Goal: Task Accomplishment & Management: Complete application form

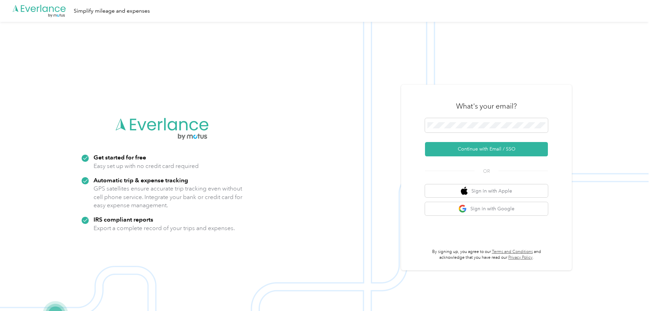
click at [455, 234] on div "What's your email? Continue with Email / SSO OR Sign in with Apple Sign in with…" at bounding box center [486, 177] width 123 height 167
click at [458, 120] on span at bounding box center [486, 125] width 123 height 14
click at [497, 151] on button "Continue with Email / SSO" at bounding box center [486, 149] width 123 height 14
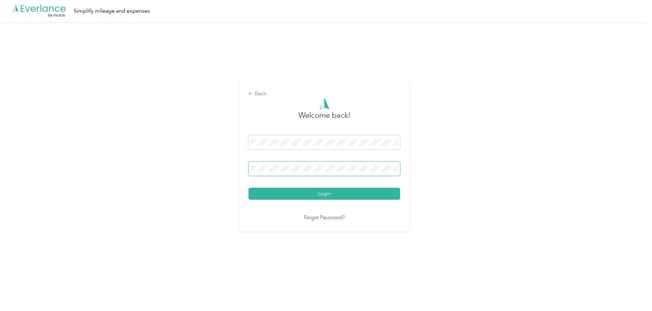
click at [249, 188] on button "Login" at bounding box center [325, 194] width 152 height 12
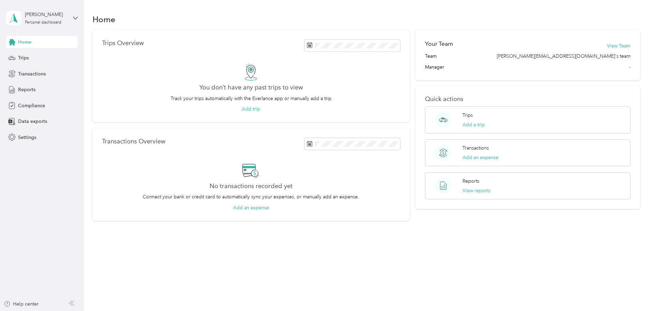
click at [536, 268] on div "Home Trips Overview You don’t have any past trips to view Track your trips auto…" at bounding box center [366, 155] width 565 height 311
click at [122, 106] on div "Trips Overview You don’t have any past trips to view Track your trips automatic…" at bounding box center [367, 125] width 548 height 191
click at [28, 106] on span "Compliance" at bounding box center [31, 105] width 27 height 7
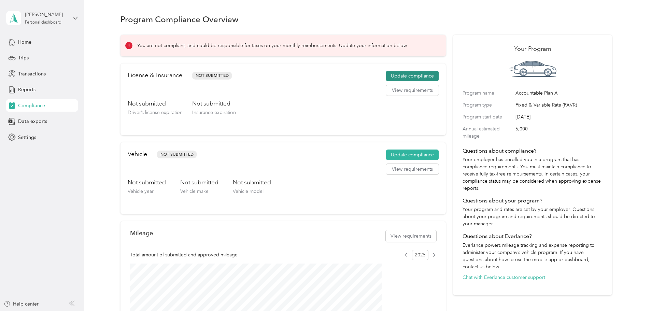
click at [393, 82] on button "Update compliance" at bounding box center [412, 76] width 53 height 11
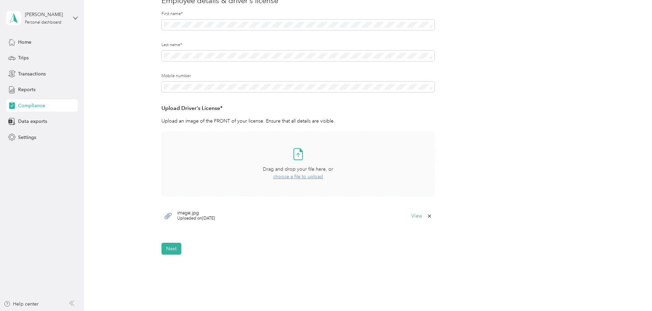
scroll to position [102, 0]
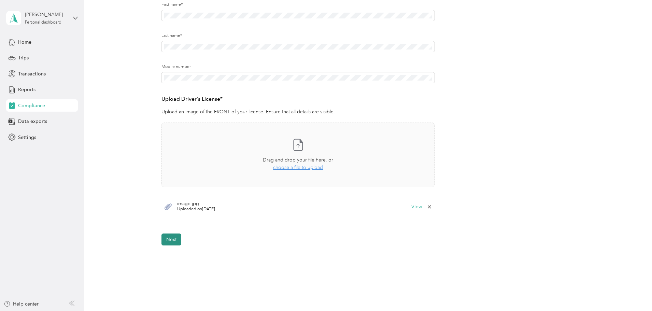
click at [170, 239] on button "Next" at bounding box center [172, 240] width 20 height 12
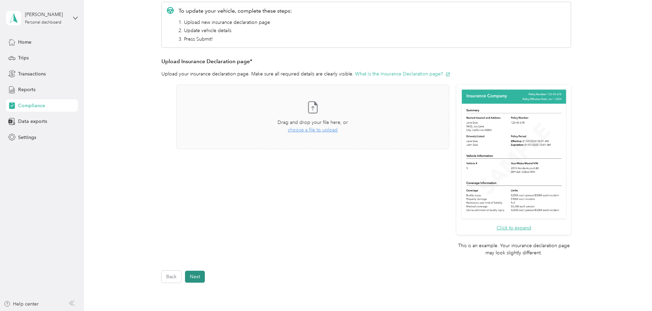
scroll to position [140, 0]
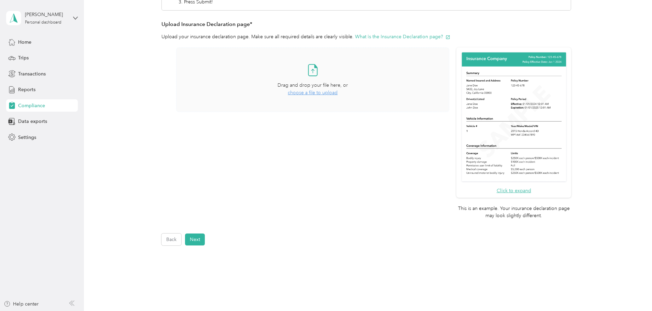
click at [317, 92] on span "choose a file to upload" at bounding box center [313, 93] width 50 height 6
click at [325, 94] on span "choose a file to upload" at bounding box center [313, 93] width 50 height 6
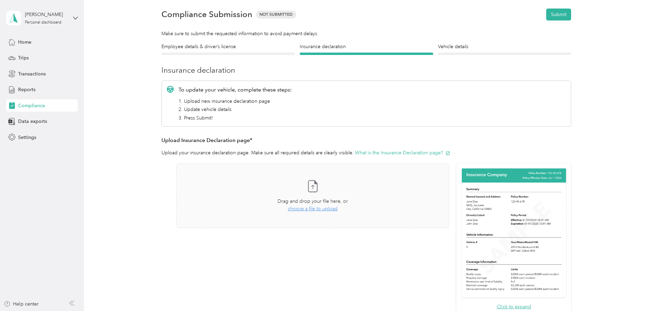
scroll to position [68, 0]
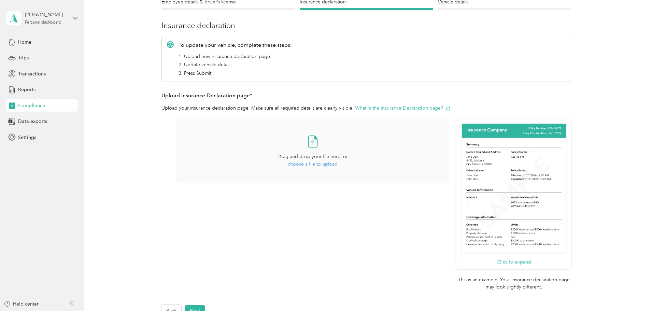
click at [316, 164] on span "choose a file to upload" at bounding box center [313, 164] width 50 height 6
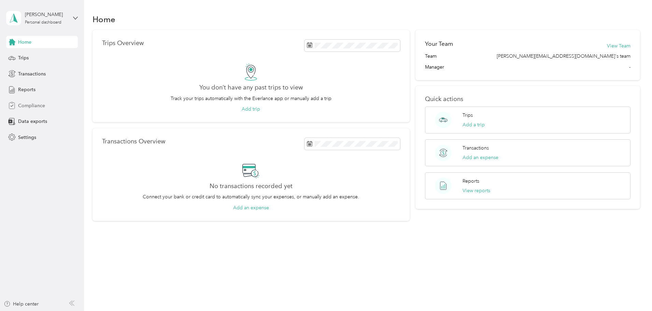
click at [27, 104] on span "Compliance" at bounding box center [31, 105] width 27 height 7
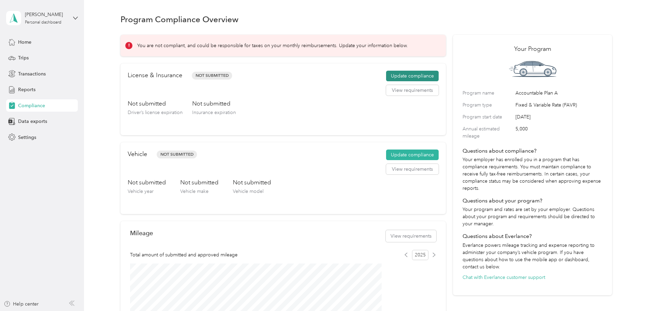
click at [400, 82] on button "Update compliance" at bounding box center [412, 76] width 53 height 11
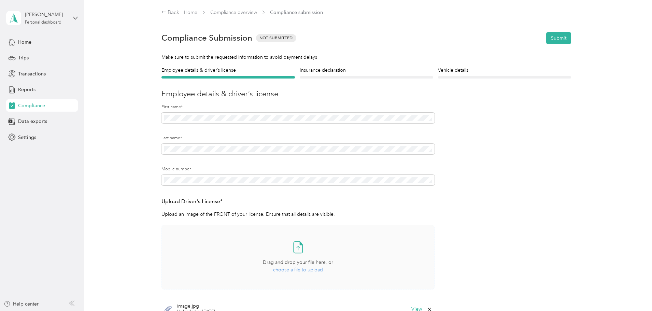
scroll to position [136, 0]
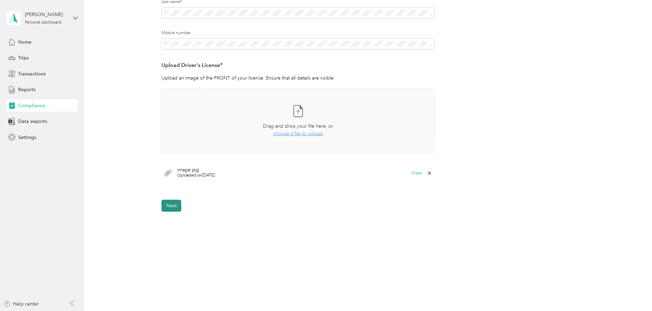
click at [170, 205] on button "Next" at bounding box center [172, 206] width 20 height 12
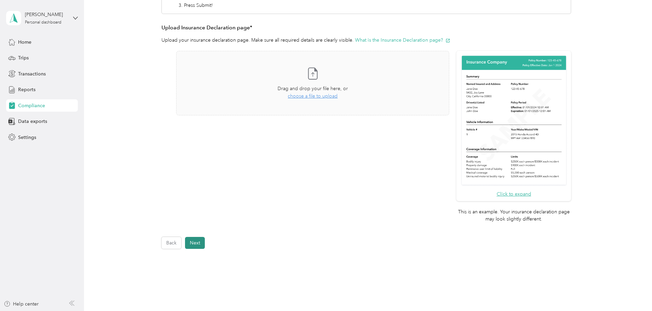
scroll to position [173, 0]
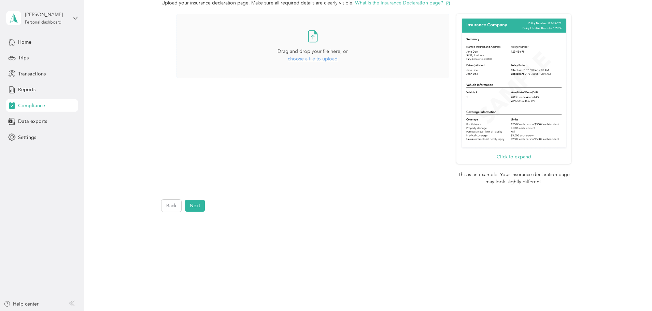
click at [322, 60] on span "choose a file to upload" at bounding box center [313, 59] width 50 height 6
click at [191, 206] on button "Next" at bounding box center [195, 206] width 20 height 12
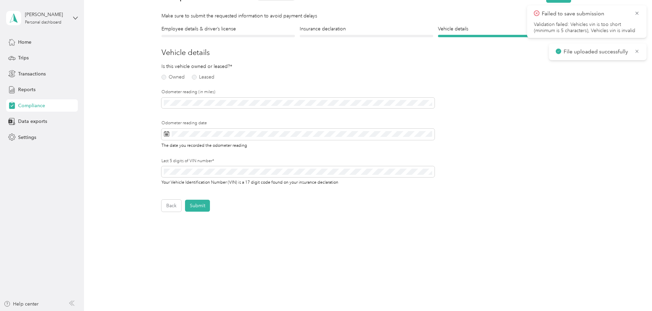
scroll to position [9, 0]
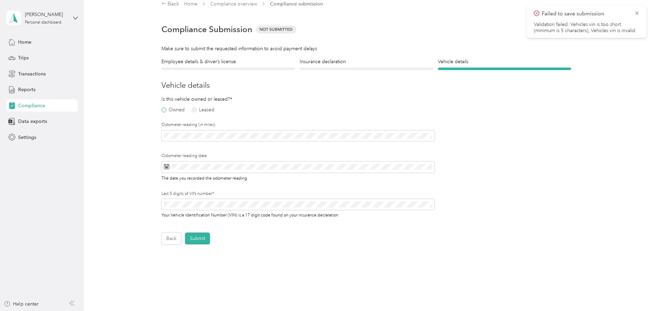
click at [164, 111] on label "Owned" at bounding box center [173, 110] width 23 height 5
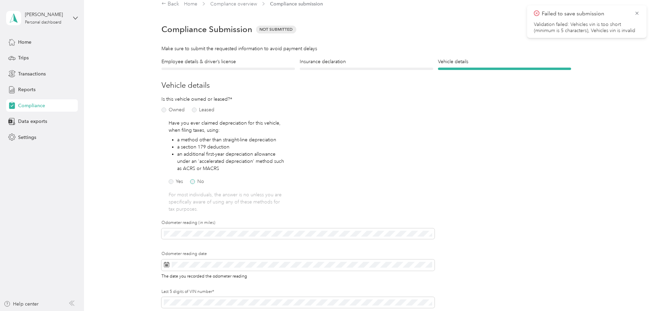
click at [192, 182] on label "No" at bounding box center [197, 181] width 14 height 5
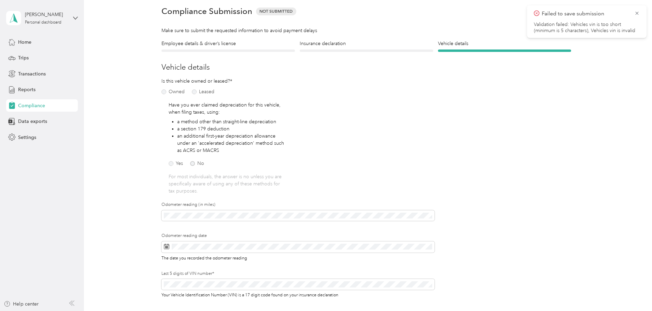
scroll to position [43, 0]
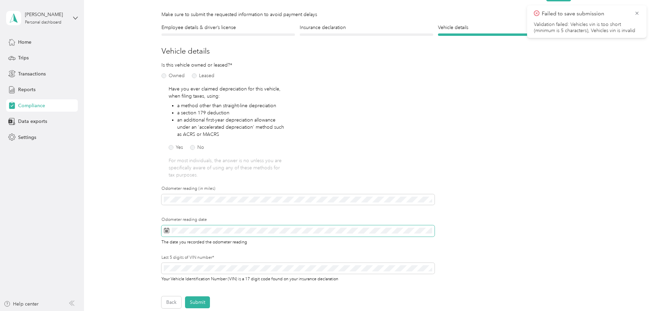
click at [167, 230] on icon at bounding box center [166, 230] width 5 height 5
click at [202, 163] on div "1" at bounding box center [203, 161] width 9 height 9
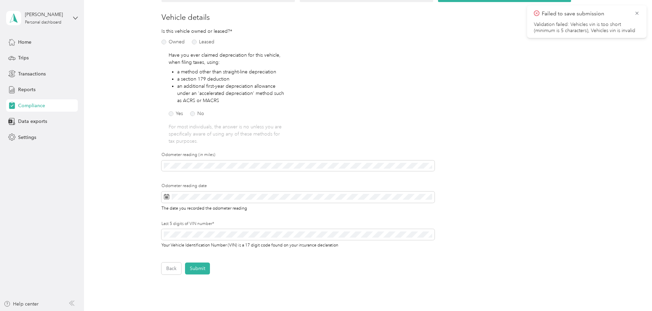
scroll to position [139, 0]
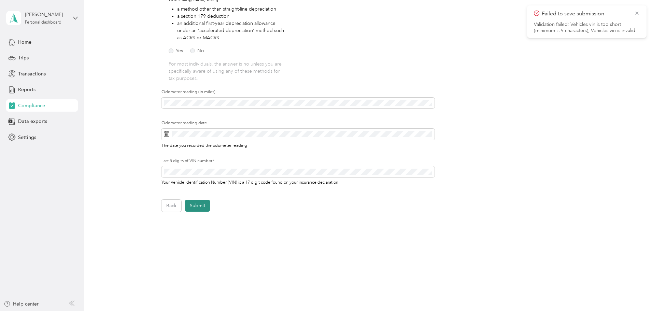
click at [205, 207] on button "Submit" at bounding box center [197, 206] width 25 height 12
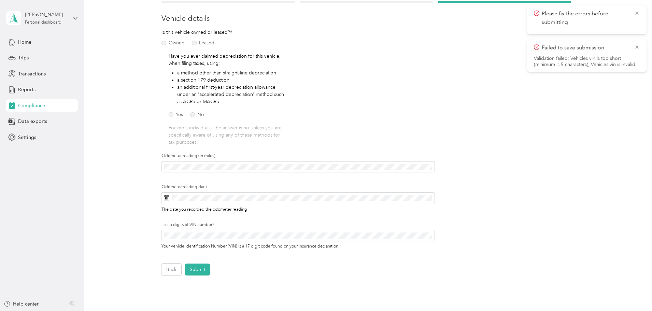
scroll to position [102, 0]
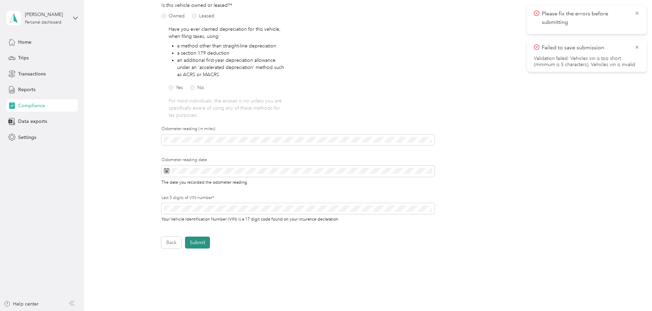
click at [201, 244] on button "Submit" at bounding box center [197, 243] width 25 height 12
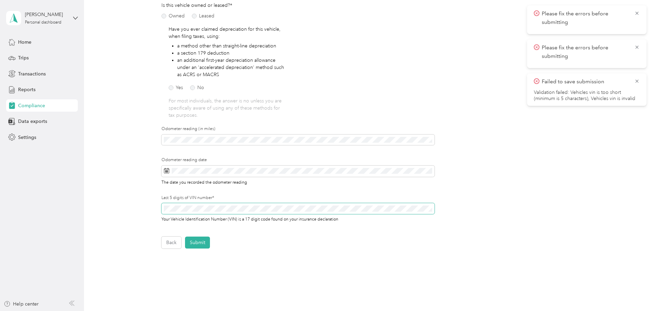
click at [154, 206] on div "Employee details & driver’s license License Insurance declaration Insurance Veh…" at bounding box center [367, 106] width 492 height 284
click at [203, 243] on button "Submit" at bounding box center [197, 243] width 25 height 12
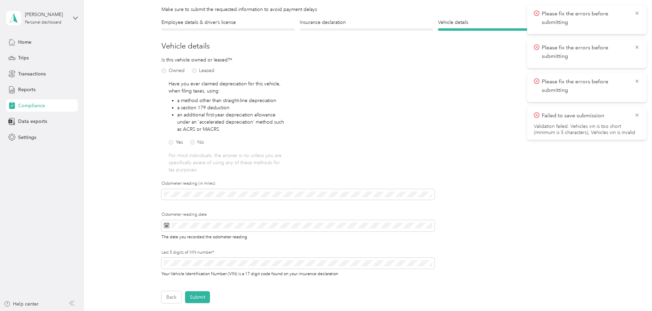
scroll to position [0, 0]
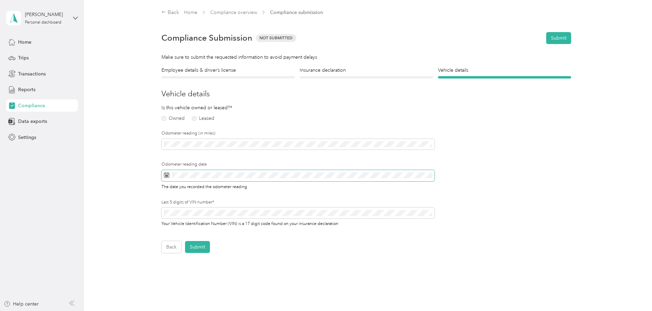
click at [164, 178] on span at bounding box center [166, 175] width 5 height 7
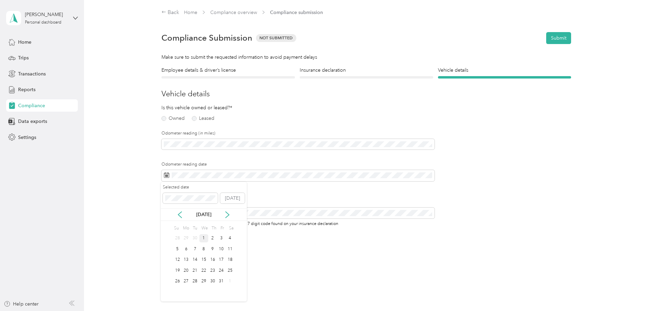
click at [204, 238] on div "1" at bounding box center [203, 238] width 9 height 9
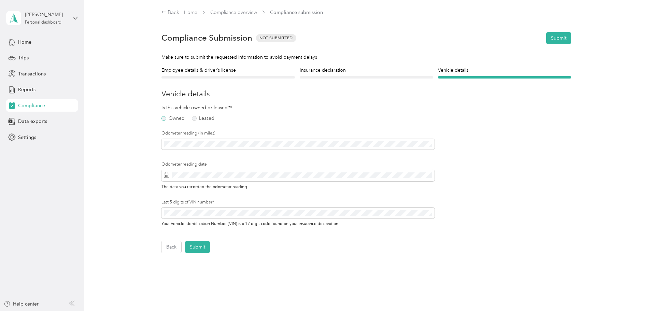
click at [162, 118] on label "Owned" at bounding box center [173, 118] width 23 height 5
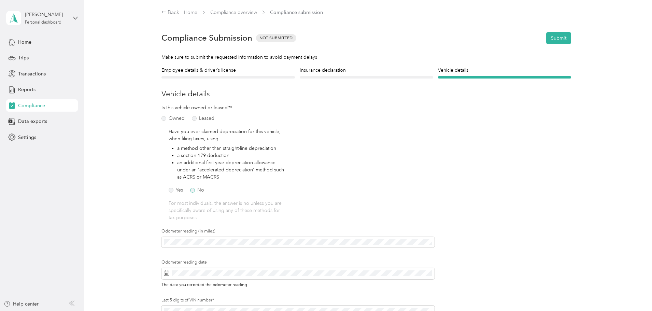
click at [192, 191] on label "No" at bounding box center [197, 190] width 14 height 5
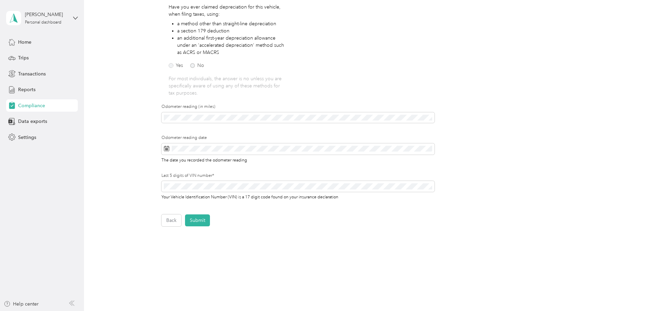
scroll to position [137, 0]
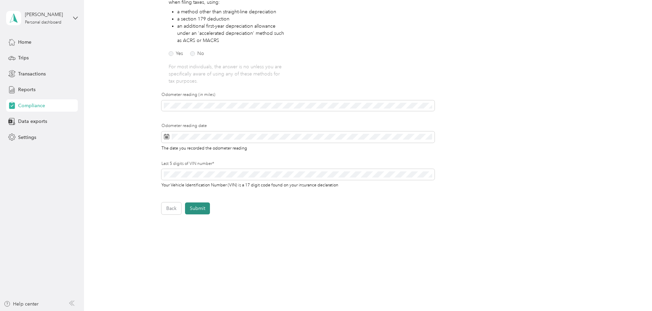
click at [198, 204] on button "Submit" at bounding box center [197, 208] width 25 height 12
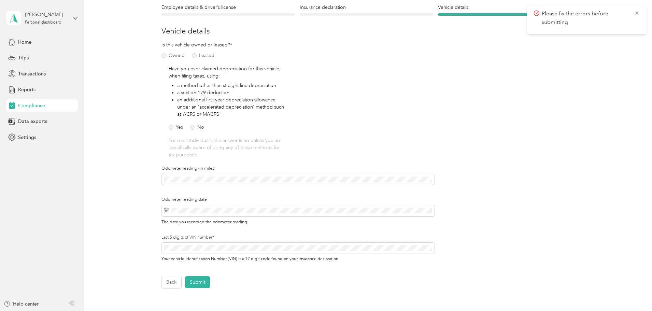
scroll to position [0, 0]
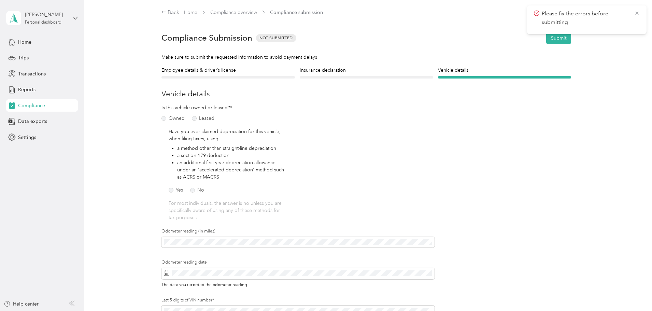
click at [455, 168] on form "Employee details & driver’s license License Insurance declaration Insurance Veh…" at bounding box center [367, 209] width 410 height 284
click at [637, 11] on icon at bounding box center [636, 13] width 5 height 6
click at [556, 36] on button "Submit" at bounding box center [558, 38] width 25 height 12
click at [327, 71] on h4 "Insurance declaration" at bounding box center [367, 70] width 134 height 7
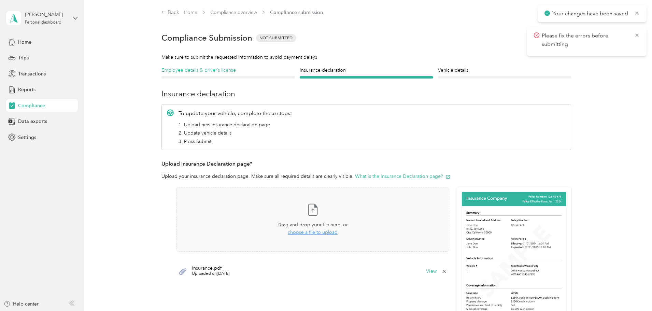
click at [208, 69] on h4 "Employee details & driver’s license" at bounding box center [229, 70] width 134 height 7
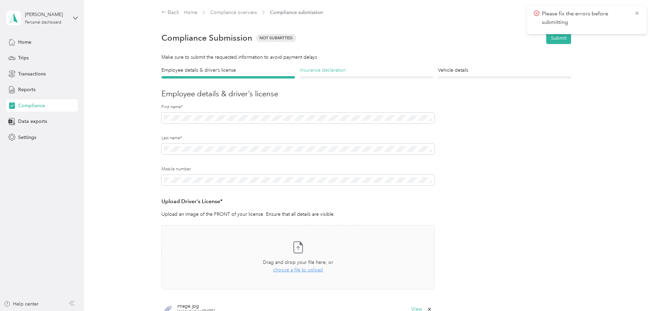
click at [326, 73] on h4 "Insurance declaration" at bounding box center [367, 70] width 134 height 7
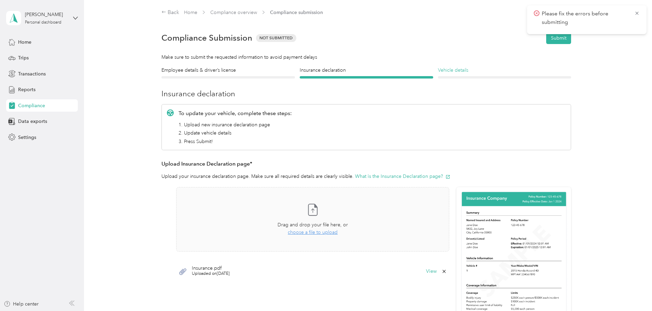
click at [456, 71] on h4 "Vehicle details" at bounding box center [505, 70] width 134 height 7
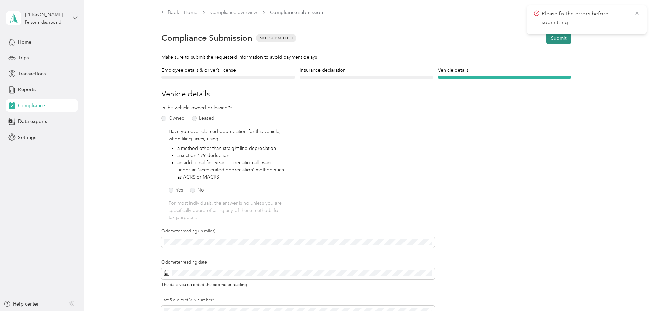
click at [558, 38] on button "Submit" at bounding box center [558, 38] width 25 height 12
click at [637, 7] on div "Please fix the errors before submitting" at bounding box center [587, 19] width 120 height 29
click at [636, 11] on icon at bounding box center [636, 13] width 5 height 6
click at [634, 14] on span "Please fix the errors before submitting" at bounding box center [587, 18] width 106 height 17
click at [637, 13] on icon at bounding box center [636, 13] width 3 height 3
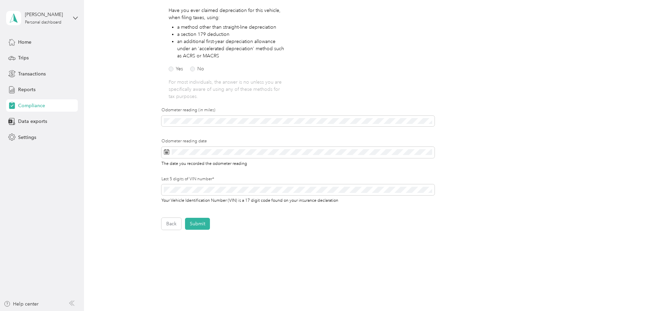
scroll to position [139, 0]
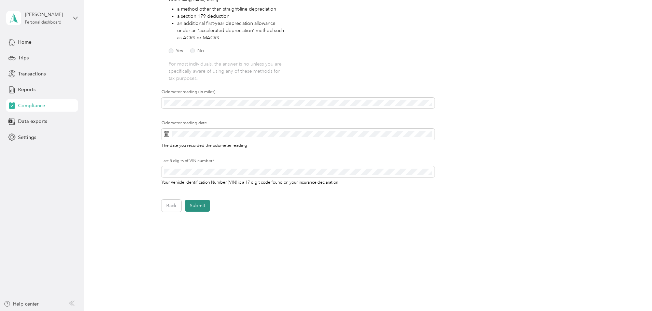
click at [206, 206] on button "Submit" at bounding box center [197, 206] width 25 height 12
click at [636, 12] on icon at bounding box center [636, 13] width 5 height 6
click at [207, 208] on button "Submit" at bounding box center [197, 206] width 25 height 12
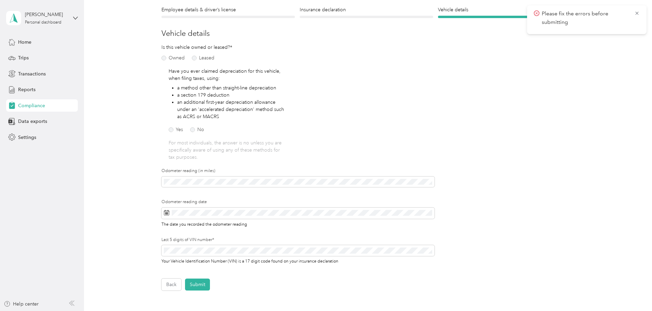
scroll to position [0, 0]
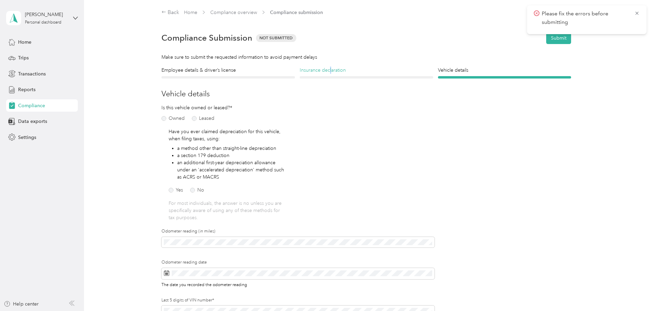
click at [330, 72] on h4 "Insurance declaration" at bounding box center [367, 70] width 134 height 7
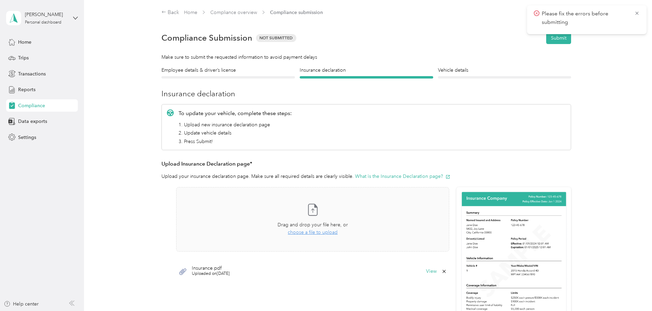
click at [130, 114] on div "Employee details & driver’s license License Insurance declaration Insurance Veh…" at bounding box center [367, 226] width 492 height 319
click at [195, 70] on h4 "Employee details & driver’s license" at bounding box center [229, 70] width 134 height 7
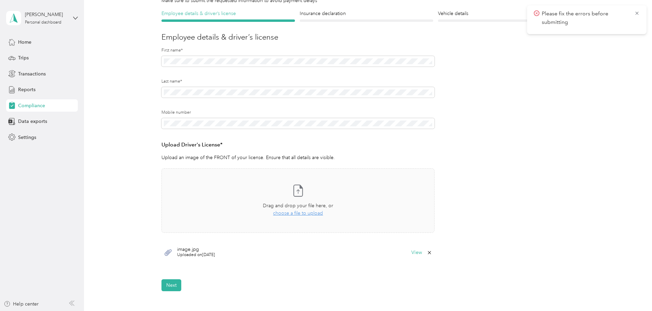
scroll to position [68, 0]
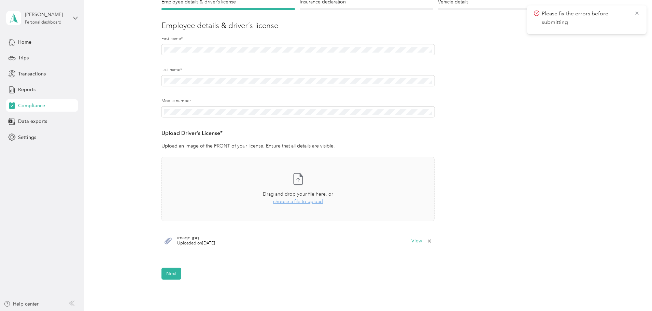
click at [185, 240] on span "image.jpg" at bounding box center [196, 238] width 38 height 5
click at [416, 240] on button "View" at bounding box center [416, 241] width 11 height 5
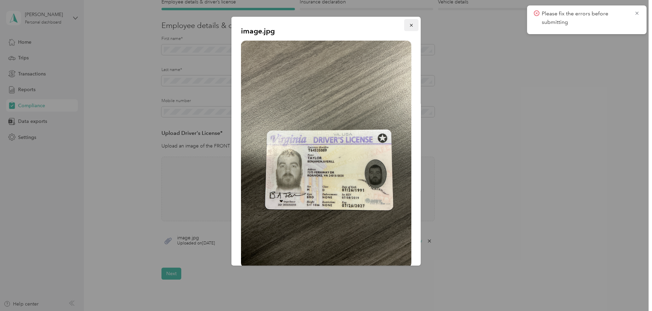
click at [409, 24] on icon "button" at bounding box center [411, 25] width 5 height 5
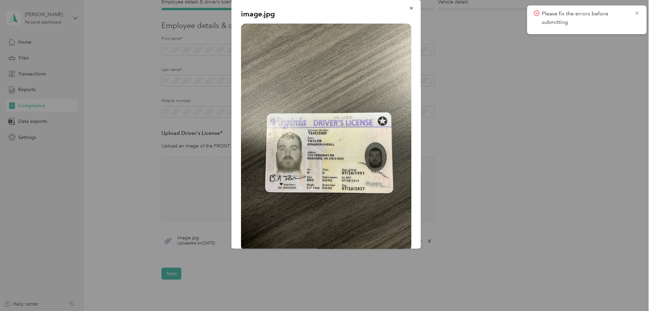
click at [509, 144] on div "image.jpg" at bounding box center [421, 125] width 190 height 251
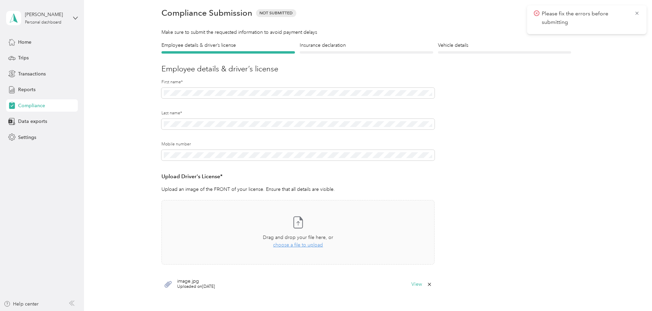
scroll to position [0, 0]
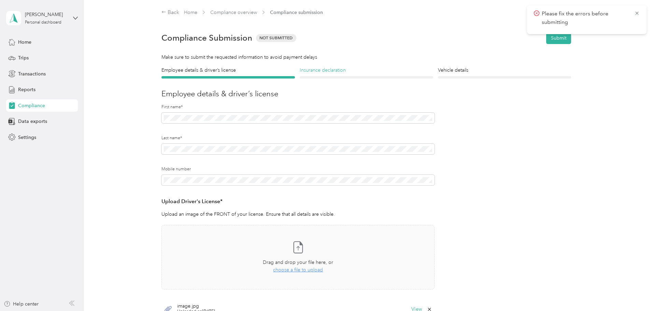
click at [303, 71] on h4 "Insurance declaration" at bounding box center [367, 70] width 134 height 7
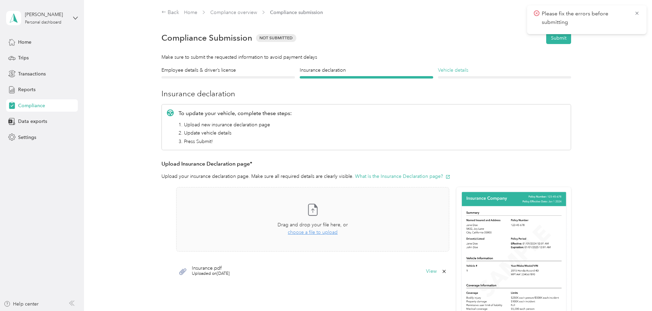
click at [451, 70] on h4 "Vehicle details" at bounding box center [505, 70] width 134 height 7
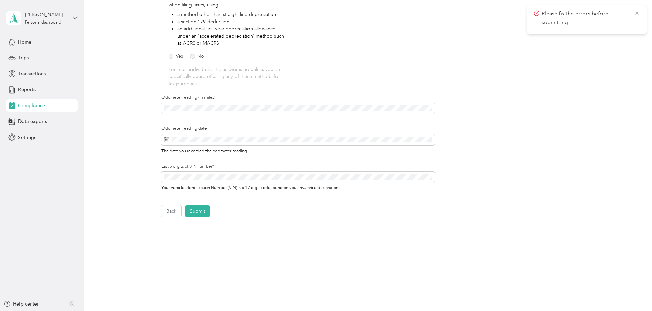
scroll to position [137, 0]
click at [198, 210] on button "Submit" at bounding box center [197, 208] width 25 height 12
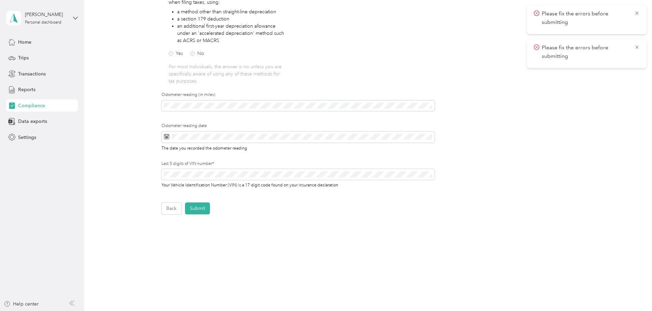
scroll to position [0, 0]
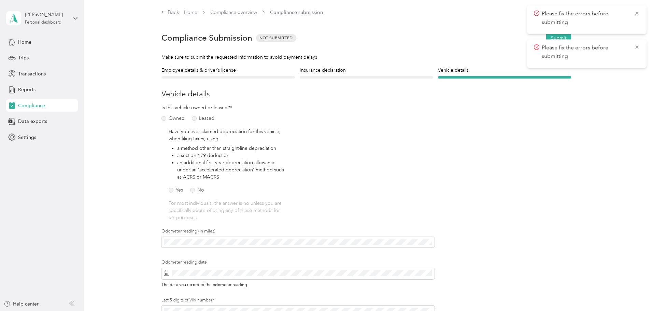
click at [534, 180] on form "Employee details & driver’s license License Insurance declaration Insurance Veh…" at bounding box center [367, 209] width 410 height 284
click at [552, 169] on form "Employee details & driver’s license License Insurance declaration Insurance Veh…" at bounding box center [367, 209] width 410 height 284
drag, startPoint x: 489, startPoint y: 161, endPoint x: 502, endPoint y: 157, distance: 13.0
click at [490, 161] on form "Employee details & driver’s license License Insurance declaration Insurance Veh…" at bounding box center [367, 209] width 410 height 284
click at [638, 16] on span "Please fix the errors before submitting" at bounding box center [587, 18] width 106 height 17
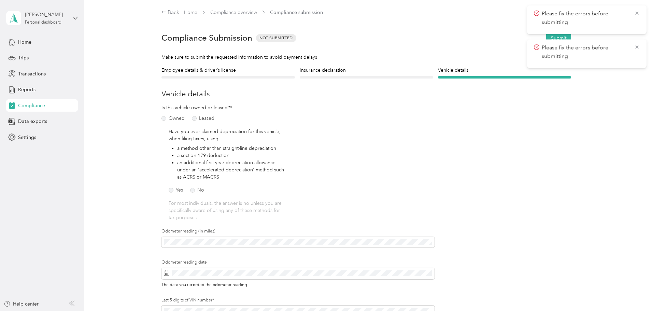
click at [638, 17] on span "Please fix the errors before submitting" at bounding box center [587, 18] width 106 height 17
click at [638, 14] on icon at bounding box center [636, 13] width 5 height 6
click at [637, 16] on icon at bounding box center [636, 13] width 5 height 6
click at [24, 306] on div "Help center" at bounding box center [21, 303] width 35 height 7
